Goal: Information Seeking & Learning: Learn about a topic

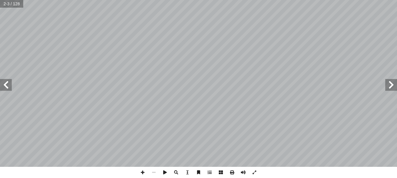
click at [11, 86] on span at bounding box center [6, 85] width 12 height 12
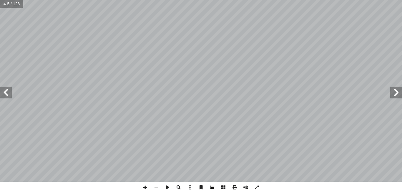
click at [8, 97] on span at bounding box center [6, 92] width 12 height 12
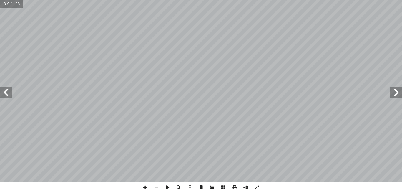
click at [8, 97] on span at bounding box center [6, 92] width 12 height 12
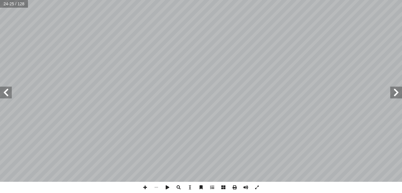
click at [8, 97] on span at bounding box center [6, 92] width 12 height 12
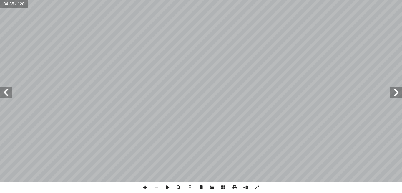
click at [8, 97] on span at bounding box center [6, 92] width 12 height 12
click at [256, 178] on span at bounding box center [256, 186] width 11 height 11
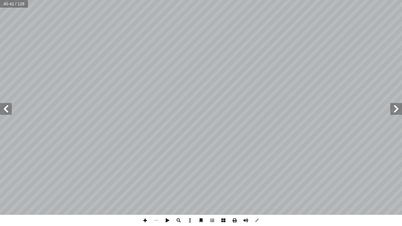
click at [143, 178] on span at bounding box center [144, 220] width 11 height 11
